Goal: Information Seeking & Learning: Stay updated

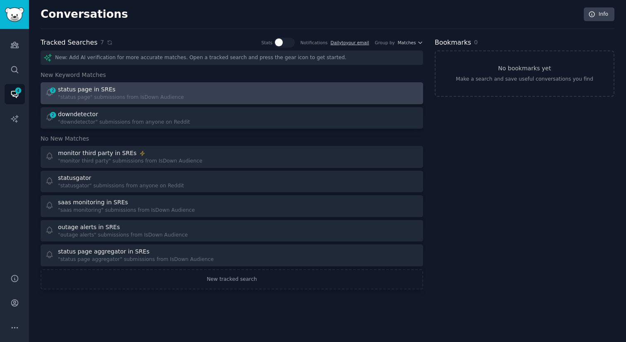
click at [117, 92] on div "status page in SREs" at bounding box center [121, 89] width 126 height 9
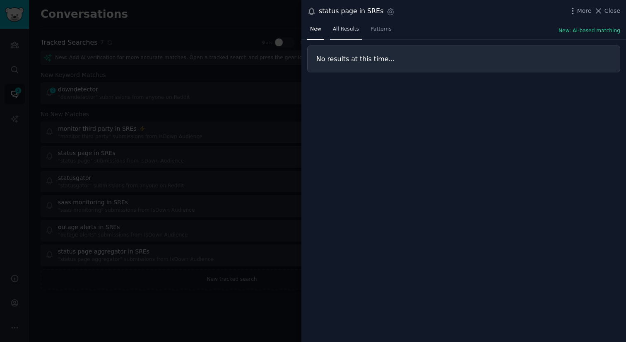
click at [354, 28] on span "All Results" at bounding box center [346, 29] width 26 height 7
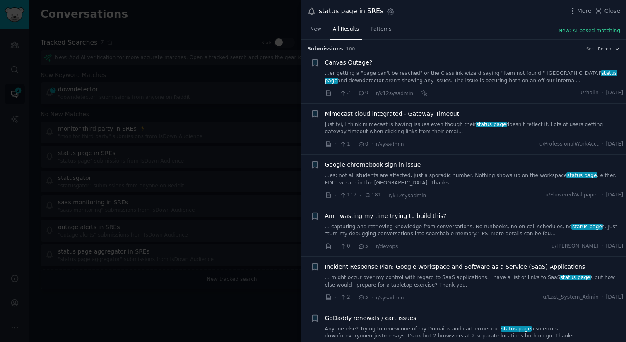
click at [134, 79] on div at bounding box center [313, 171] width 626 height 342
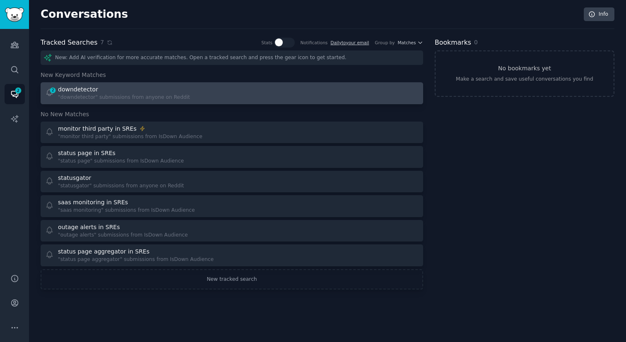
click at [126, 86] on div "downdetector" at bounding box center [124, 89] width 132 height 9
